Goal: Transaction & Acquisition: Subscribe to service/newsletter

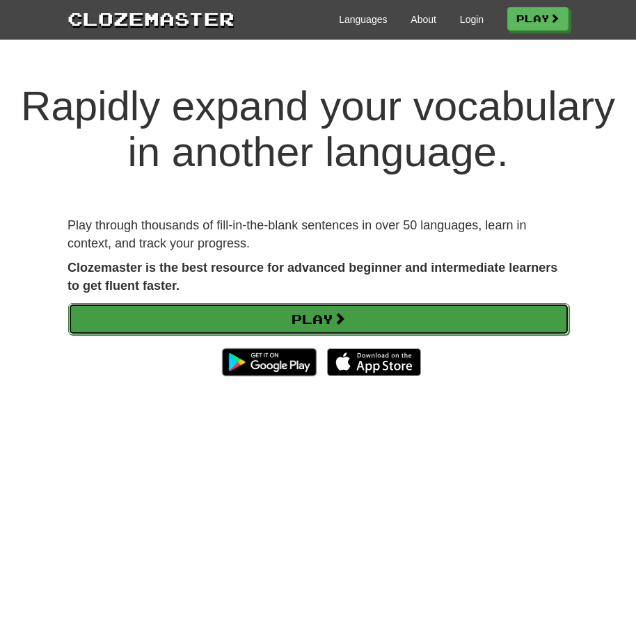
click at [296, 307] on link "Play" at bounding box center [318, 319] width 501 height 32
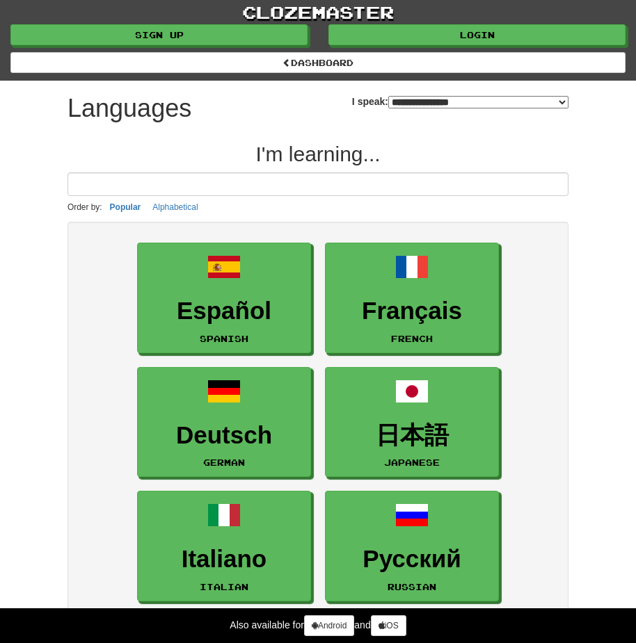
select select "*******"
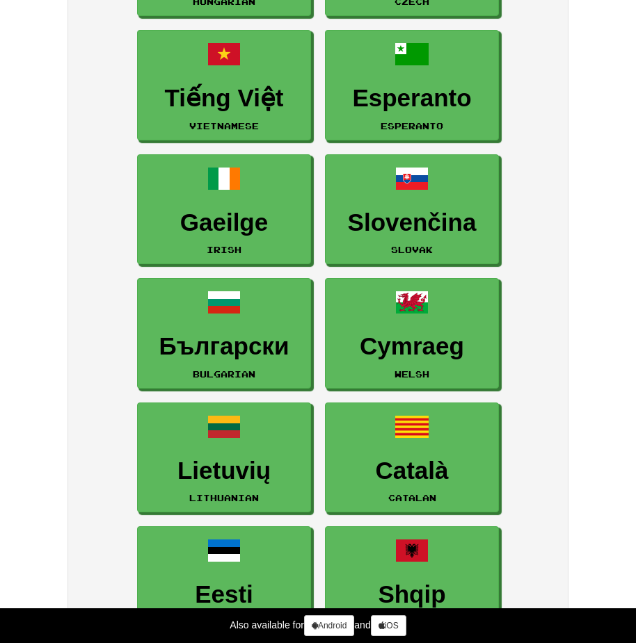
scroll to position [2504, 0]
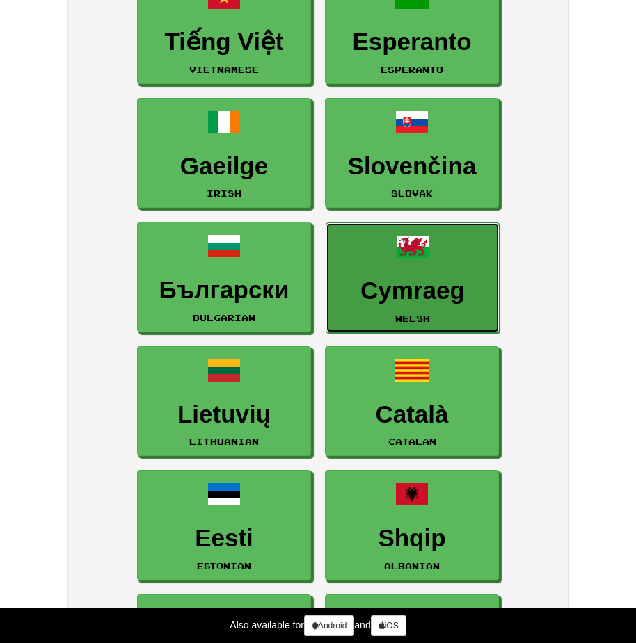
click at [428, 294] on h3 "Cymraeg" at bounding box center [412, 290] width 159 height 27
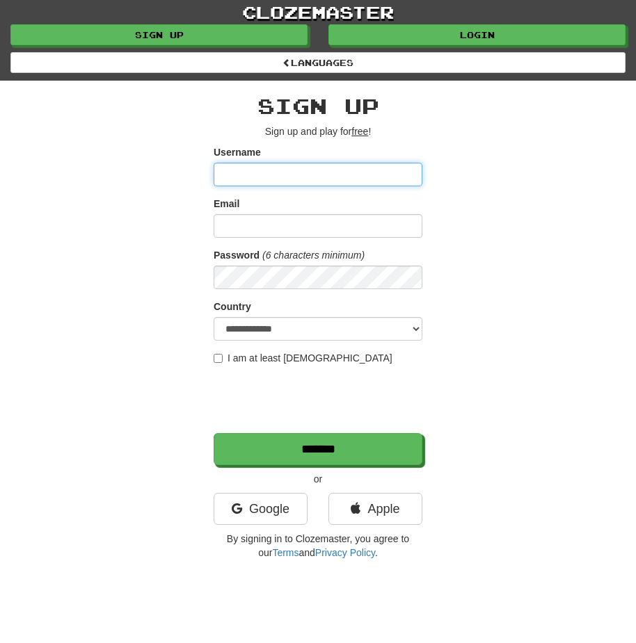
click at [253, 170] on input "Username" at bounding box center [317, 175] width 209 height 24
type input "*"
click at [227, 171] on input "Username" at bounding box center [317, 175] width 209 height 24
